Goal: Browse casually: Explore the website without a specific task or goal

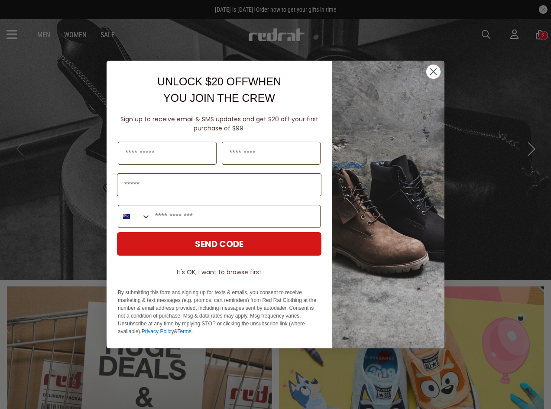
click at [9, 34] on div "Close dialog UNLOCK $20 OFF WHEN YOU JOIN THE CREW Sign up to receive email & S…" at bounding box center [275, 204] width 551 height 409
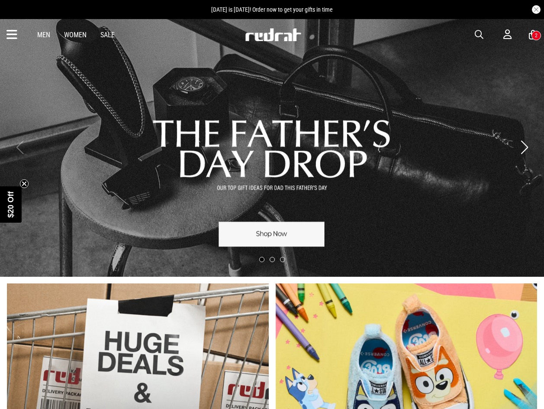
click at [15, 34] on icon at bounding box center [11, 35] width 11 height 14
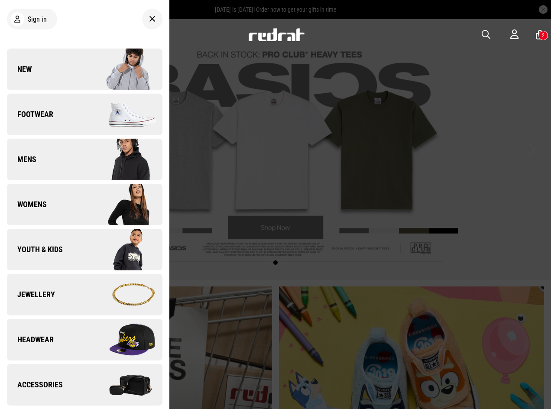
click at [67, 110] on link "Footwear" at bounding box center [84, 115] width 155 height 42
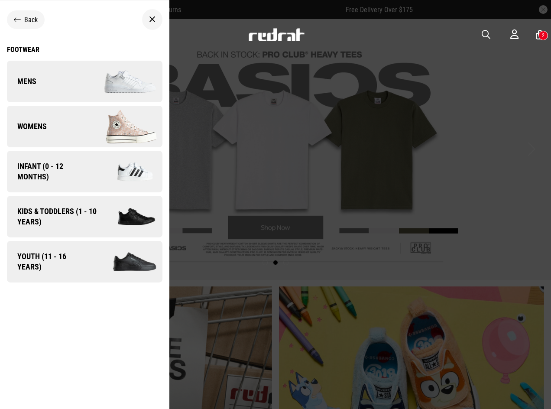
click at [100, 260] on img at bounding box center [125, 261] width 74 height 41
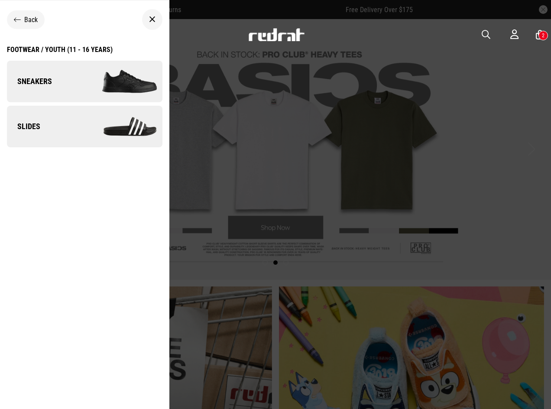
click at [62, 82] on link "Sneakers" at bounding box center [84, 82] width 155 height 42
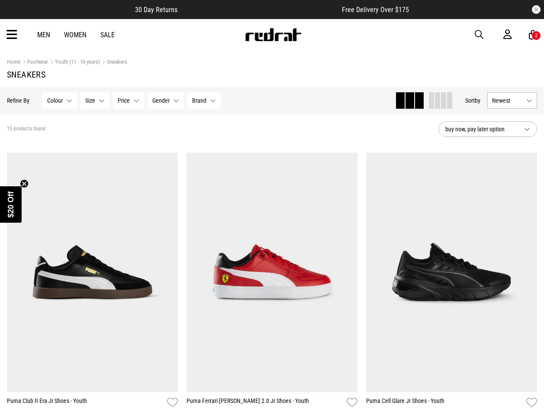
click at [90, 62] on link "Youth (11 - 16 years)" at bounding box center [74, 62] width 52 height 8
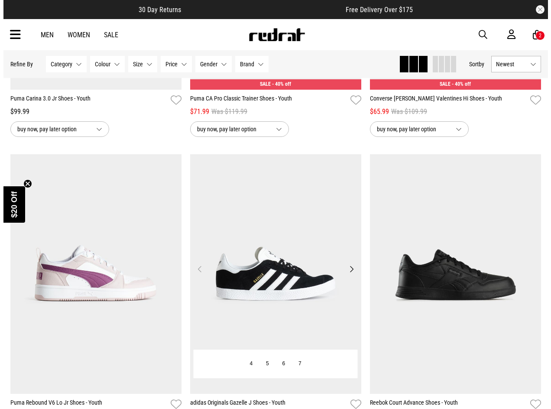
scroll to position [346, 0]
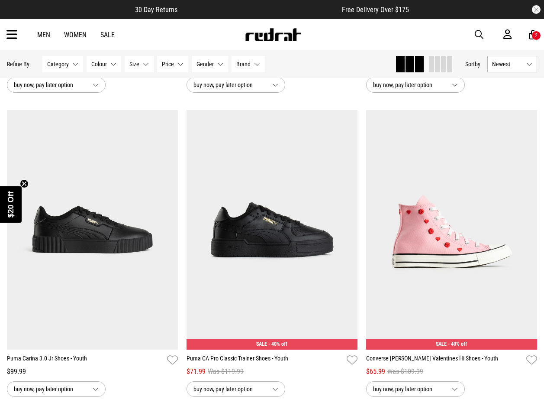
click at [10, 38] on icon at bounding box center [11, 35] width 11 height 14
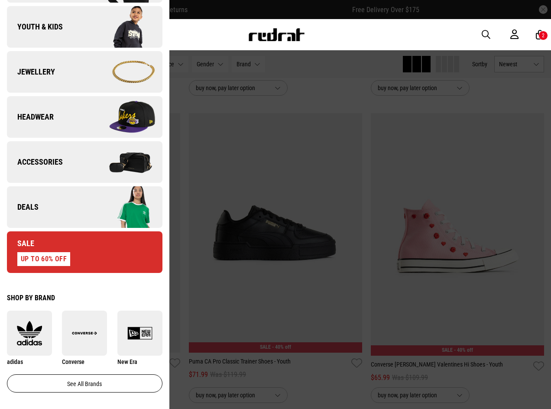
scroll to position [173, 0]
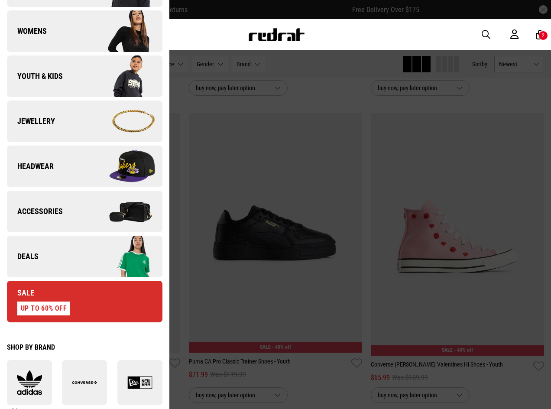
click at [66, 250] on link "Deals" at bounding box center [84, 257] width 155 height 42
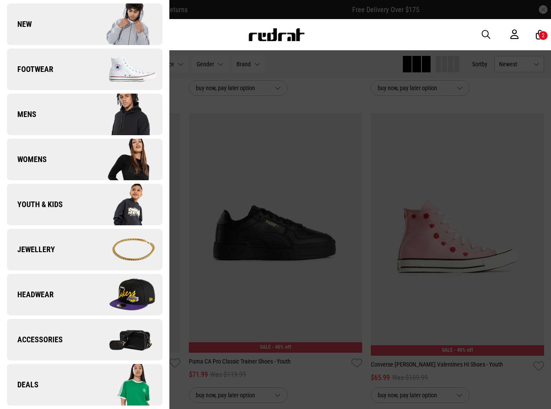
scroll to position [0, 0]
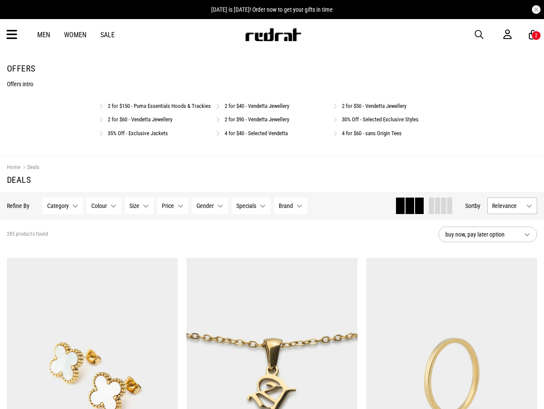
click at [397, 123] on link "30% Off - Selected Exclusive Styles" at bounding box center [380, 119] width 77 height 6
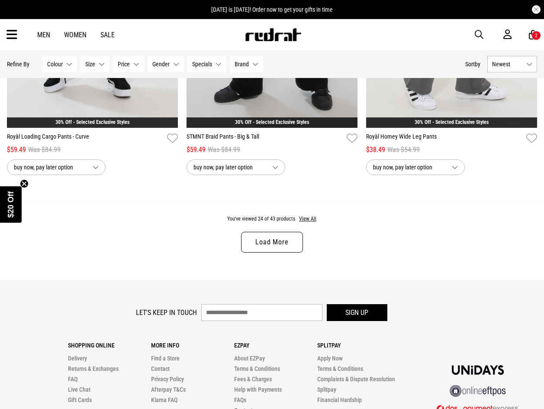
scroll to position [2382, 0]
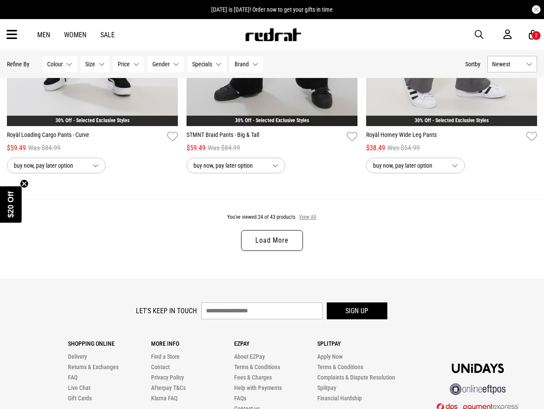
click at [308, 220] on button "View All" at bounding box center [308, 217] width 18 height 8
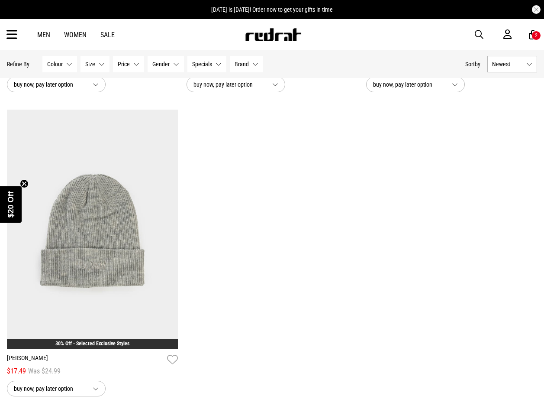
scroll to position [4287, 0]
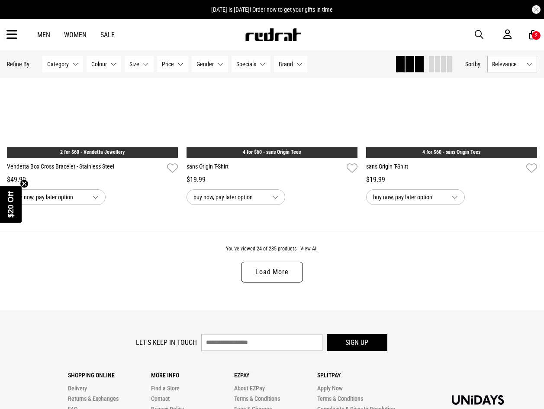
scroll to position [2468, 0]
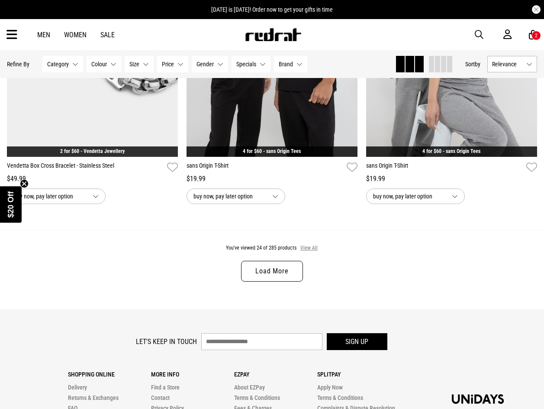
click at [308, 252] on button "View All" at bounding box center [309, 248] width 18 height 8
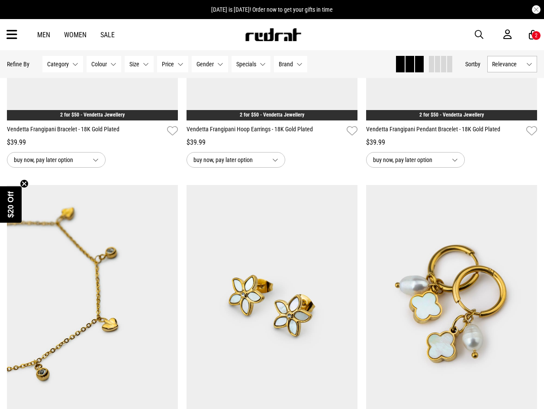
scroll to position [4027, 0]
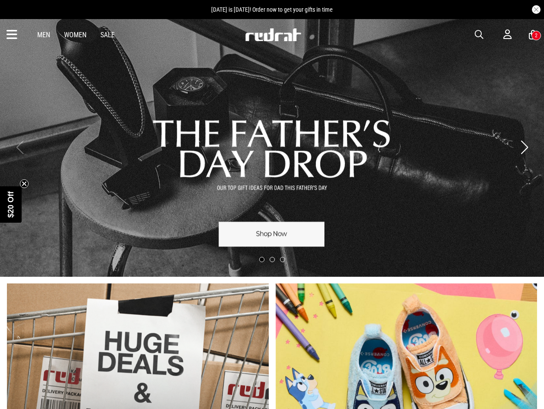
click at [332, 162] on link "1 / 3" at bounding box center [272, 147] width 544 height 259
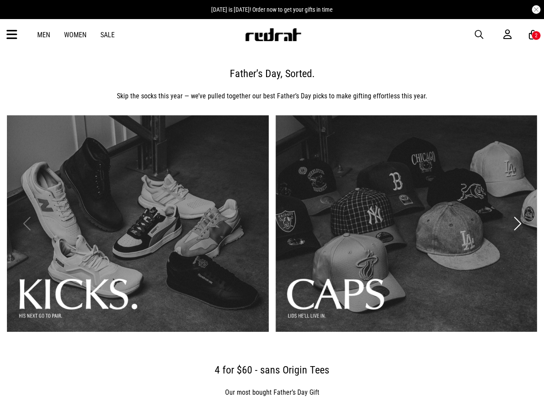
click at [382, 237] on link "2 / 3" at bounding box center [407, 223] width 262 height 217
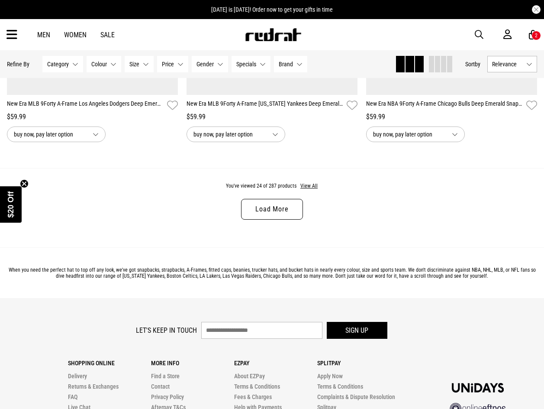
scroll to position [2468, 0]
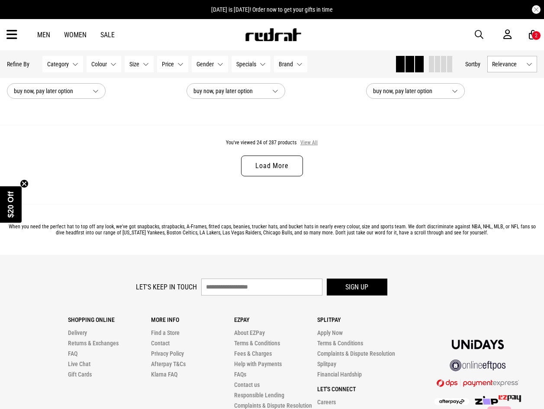
click at [314, 145] on button "View All" at bounding box center [309, 143] width 18 height 8
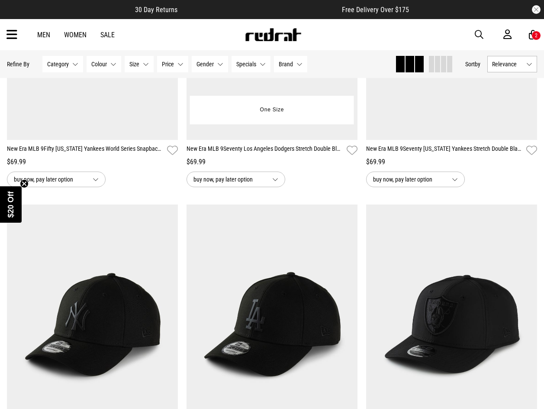
scroll to position [3248, 0]
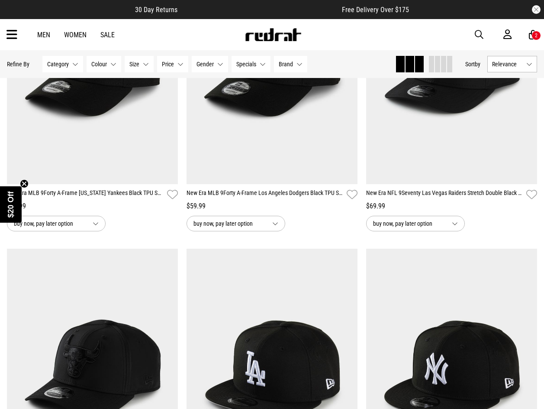
click at [14, 32] on icon at bounding box center [11, 35] width 11 height 14
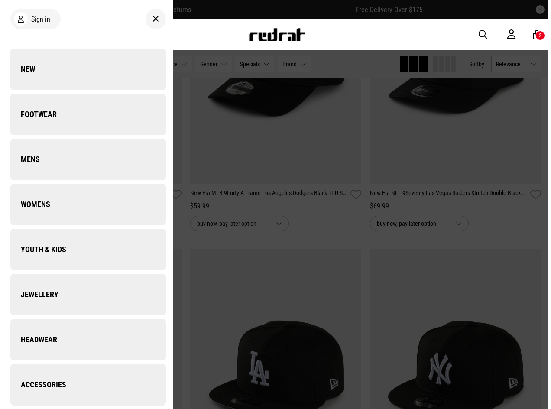
scroll to position [3278, 0]
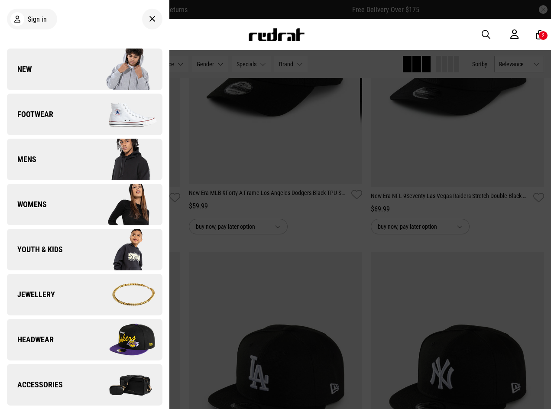
click at [52, 62] on link "New" at bounding box center [84, 70] width 155 height 42
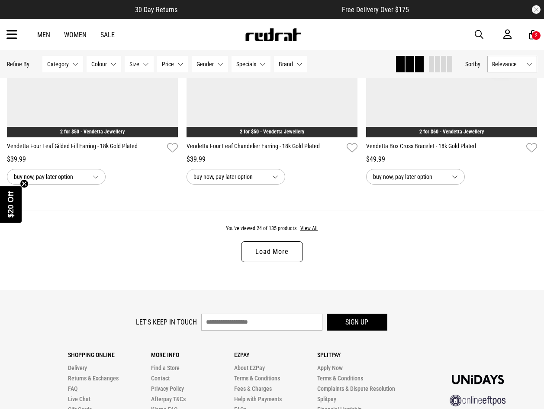
scroll to position [2425, 0]
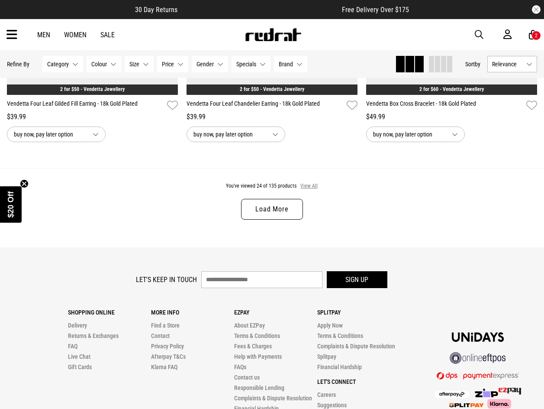
click at [307, 188] on button "View All" at bounding box center [309, 186] width 18 height 8
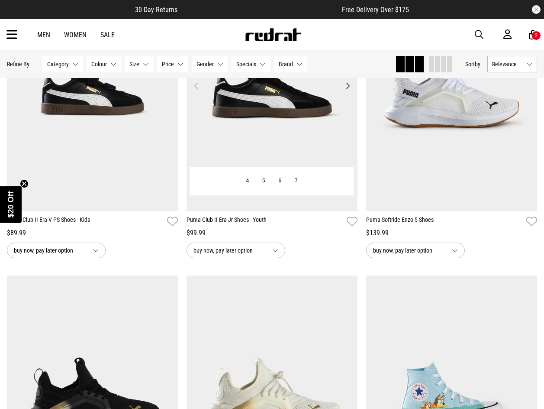
scroll to position [4417, 0]
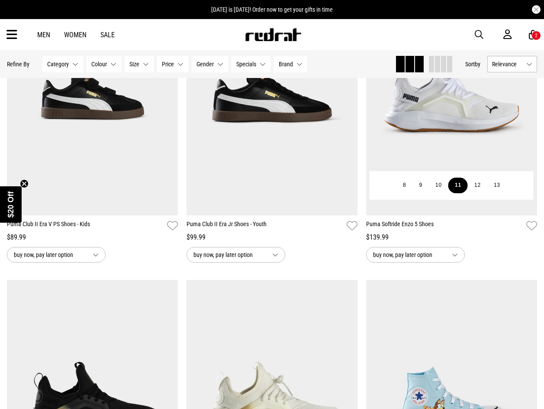
scroll to position [4417, 0]
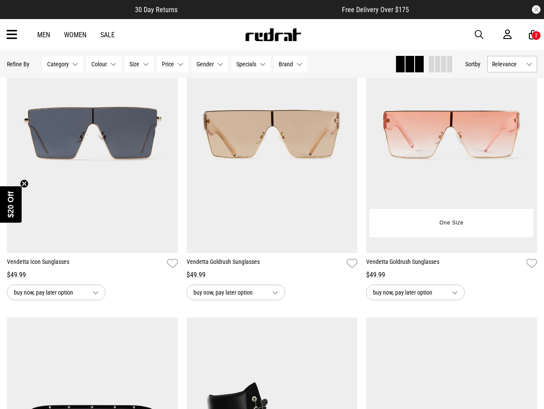
scroll to position [7747, 0]
